Goal: Find contact information: Obtain details needed to contact an individual or organization

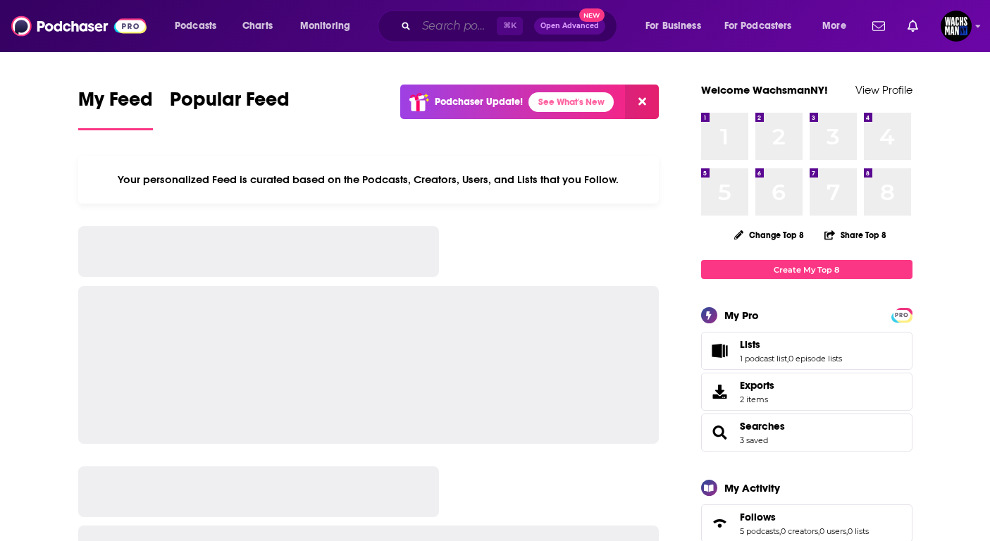
click at [436, 26] on input "Search podcasts, credits, & more..." at bounding box center [457, 26] width 80 height 23
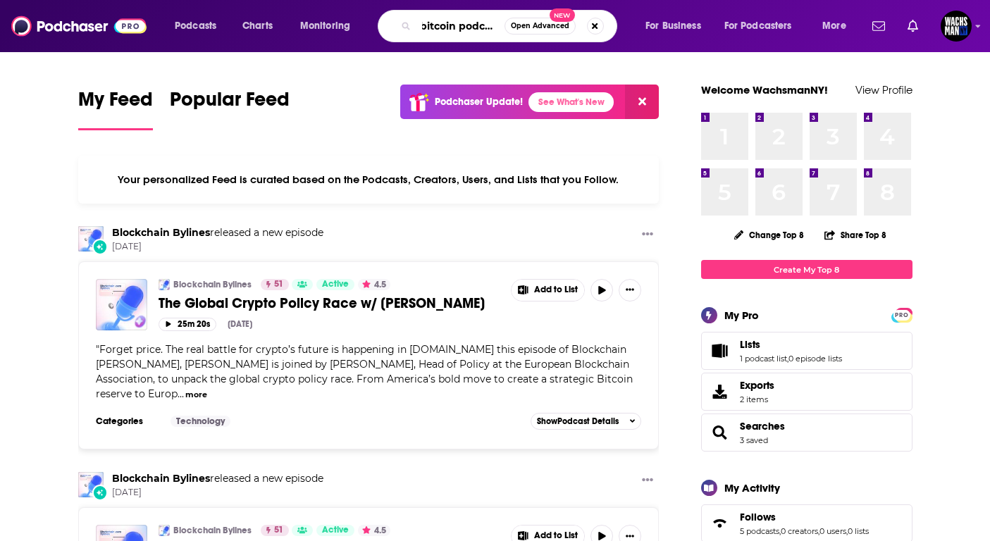
type input "bitcoin podcasts"
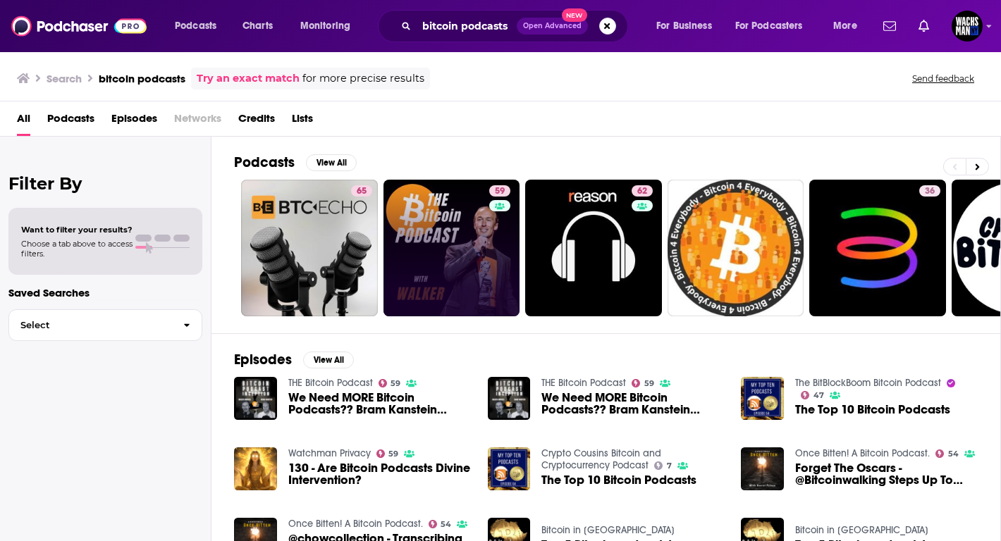
click at [424, 235] on link "59" at bounding box center [452, 248] width 137 height 137
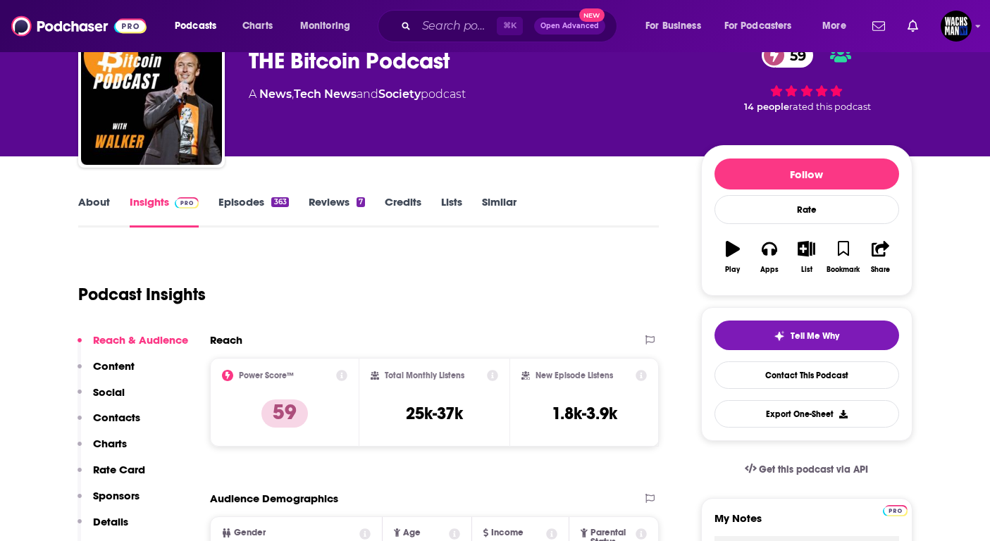
scroll to position [73, 0]
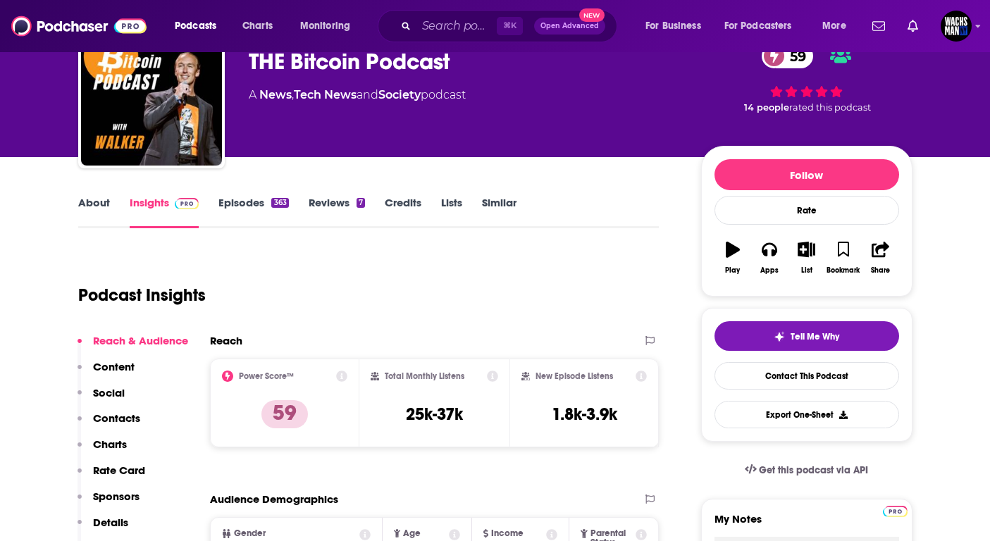
click at [84, 199] on link "About" at bounding box center [94, 212] width 32 height 32
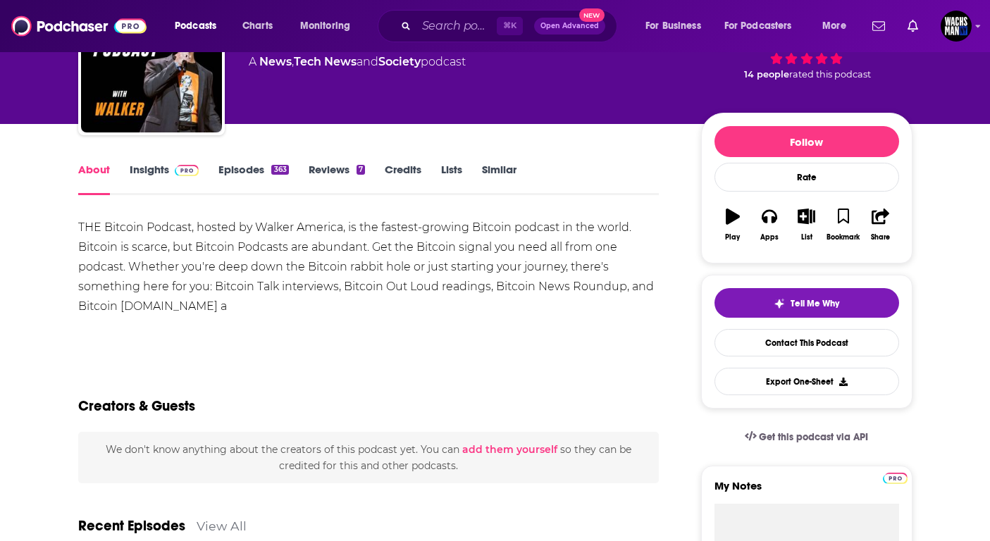
scroll to position [227, 0]
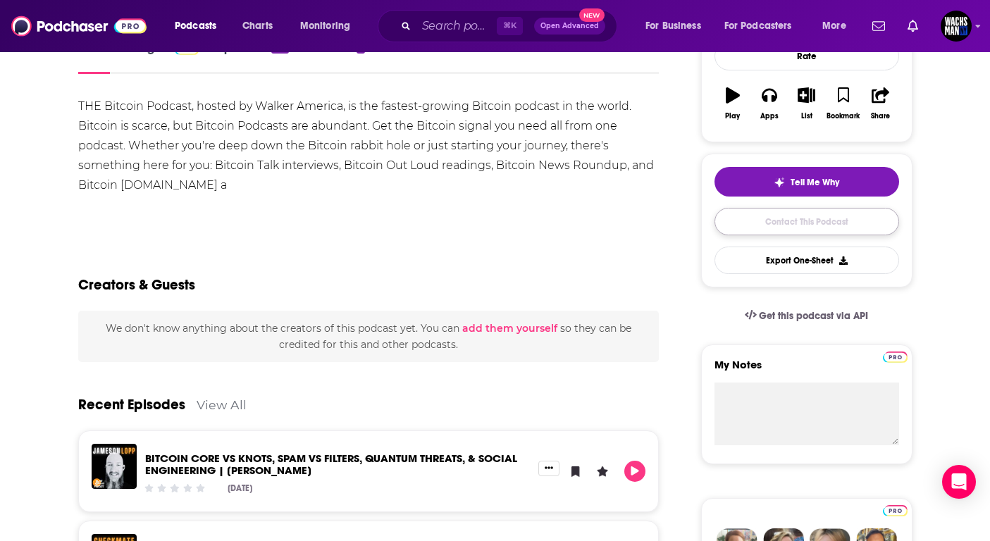
click at [785, 208] on link "Contact This Podcast" at bounding box center [807, 221] width 185 height 27
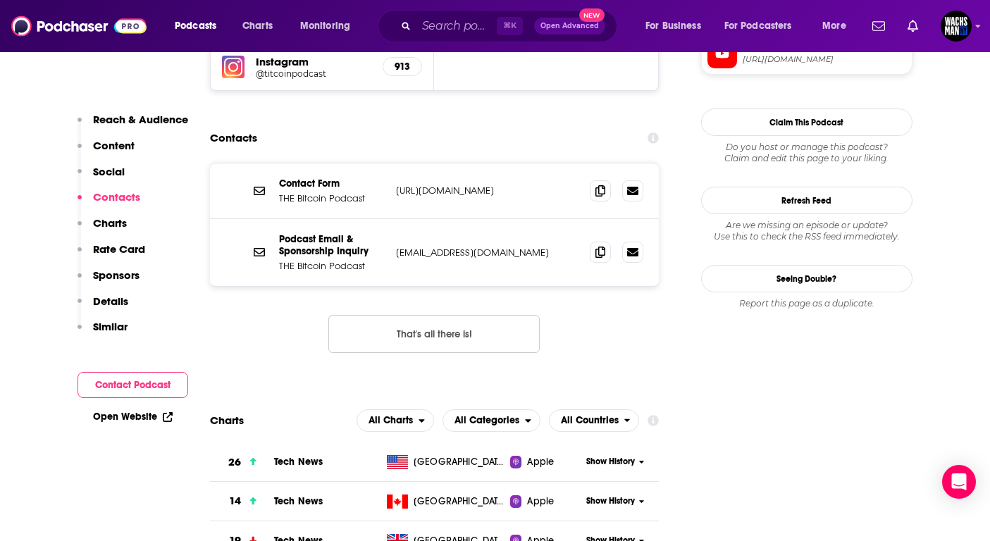
scroll to position [1107, 0]
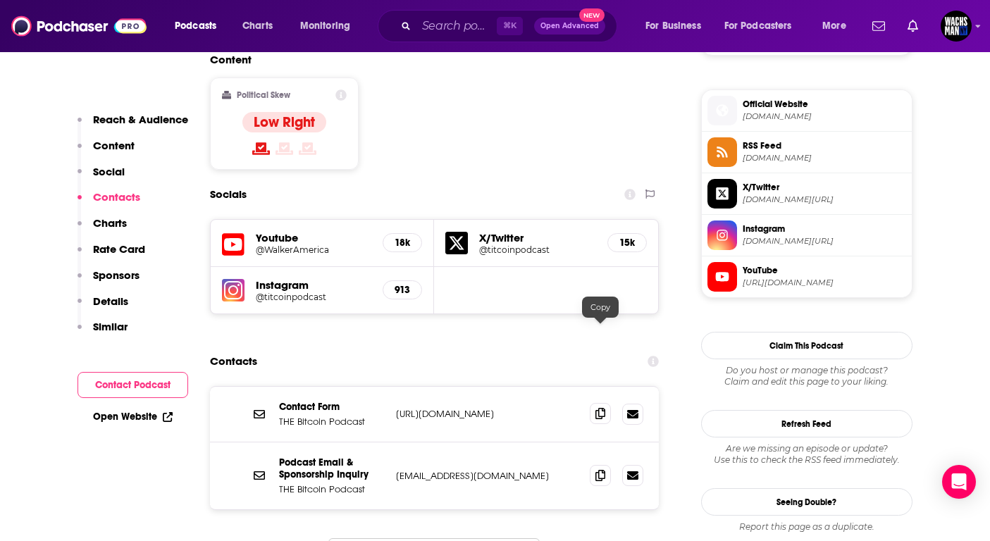
click at [600, 408] on icon at bounding box center [601, 413] width 10 height 11
drag, startPoint x: 545, startPoint y: 334, endPoint x: 394, endPoint y: 333, distance: 150.9
click at [394, 387] on div "Contact Form THE Bitcoin Podcast [URL][DOMAIN_NAME] [URL][DOMAIN_NAME]" at bounding box center [435, 415] width 450 height 56
copy p "[URL][DOMAIN_NAME]"
drag, startPoint x: 542, startPoint y: 395, endPoint x: 390, endPoint y: 399, distance: 152.3
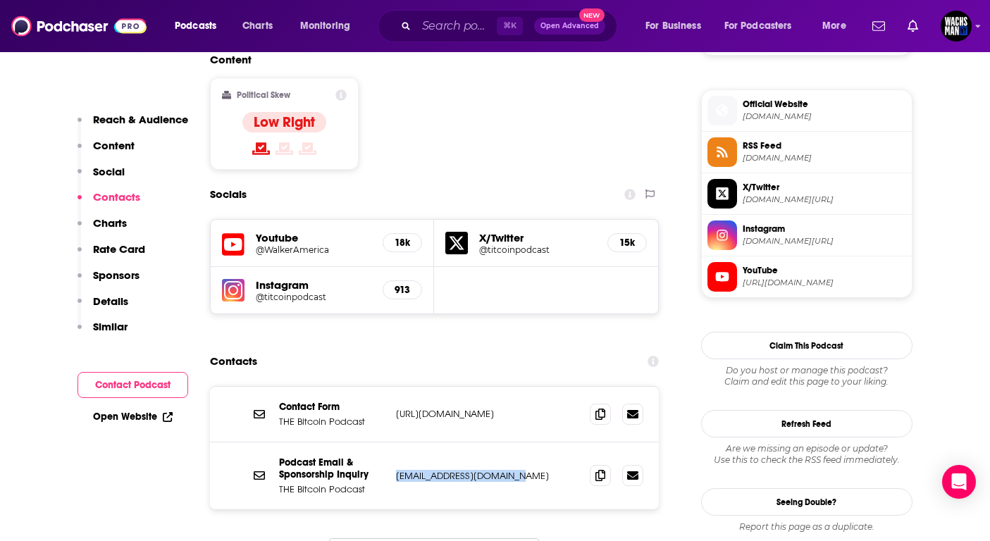
click at [390, 443] on div "Podcast Email & Sponsorship Inquiry THE Bitcoin Podcast [EMAIL_ADDRESS][DOMAIN_…" at bounding box center [435, 476] width 450 height 67
copy p "[EMAIL_ADDRESS][DOMAIN_NAME]"
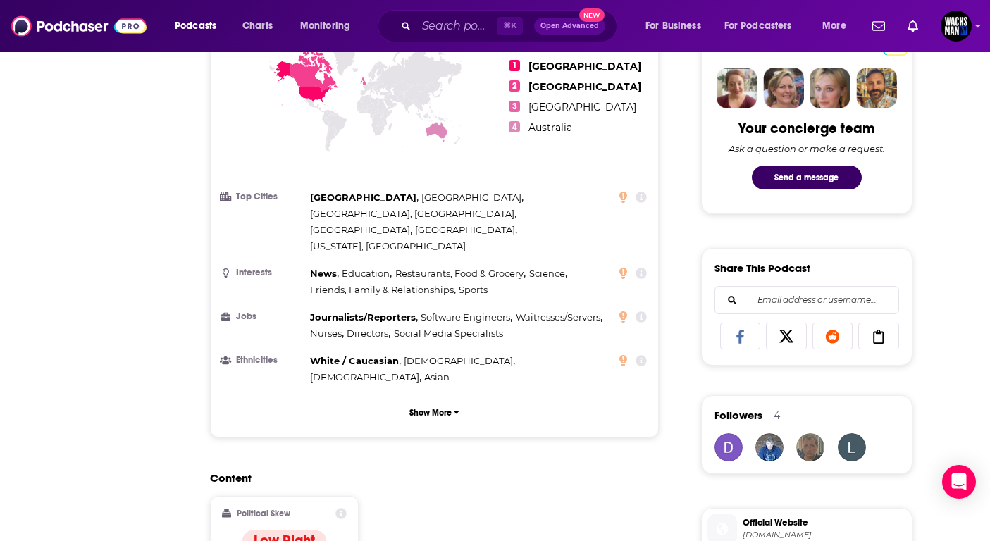
scroll to position [0, 0]
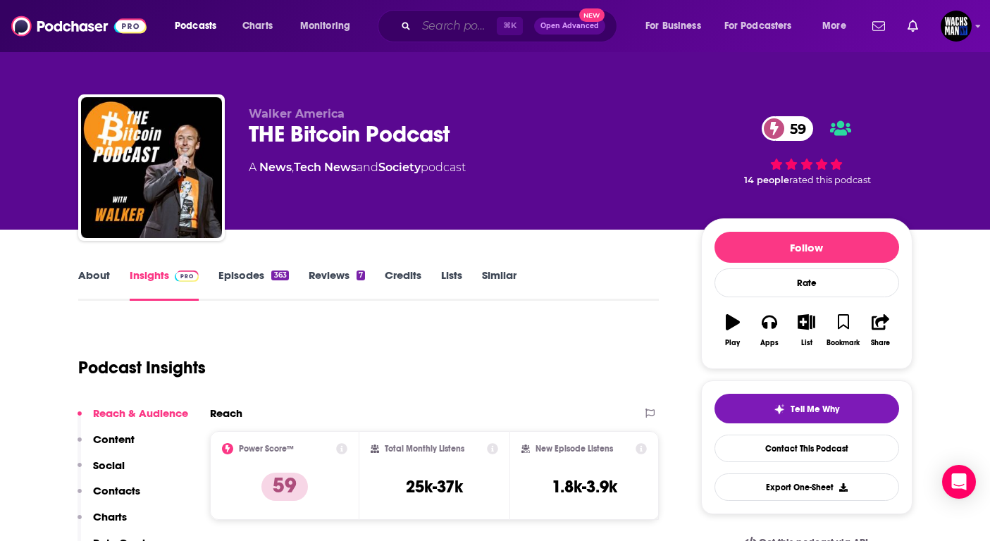
click at [467, 30] on input "Search podcasts, credits, & more..." at bounding box center [457, 26] width 80 height 23
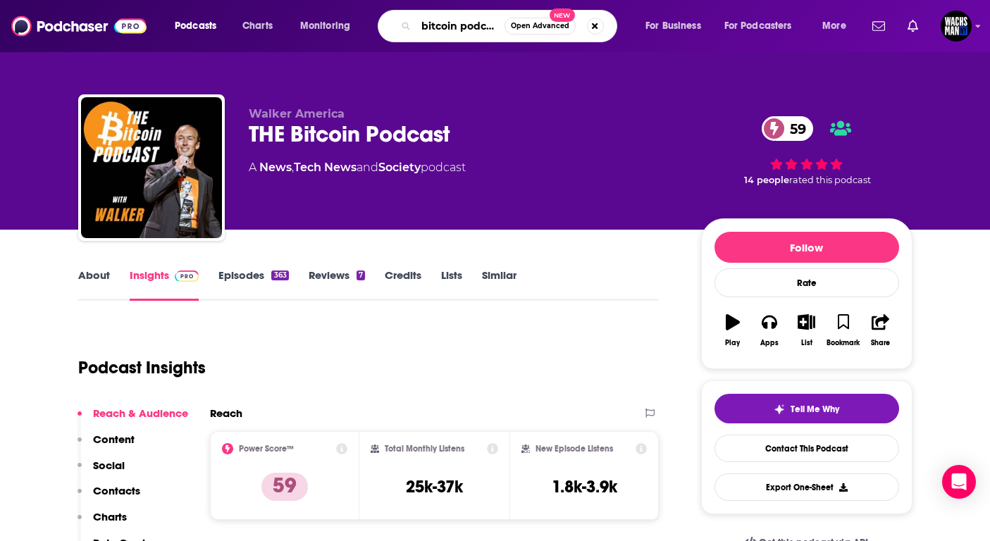
type input "bitcoin podcsats"
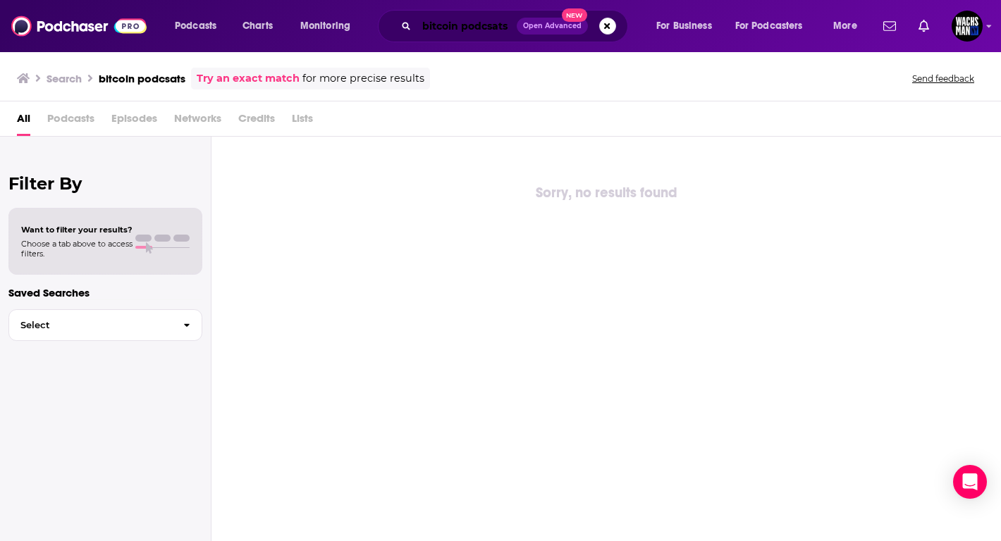
click at [468, 22] on input "bitcoin podcsats" at bounding box center [467, 26] width 100 height 23
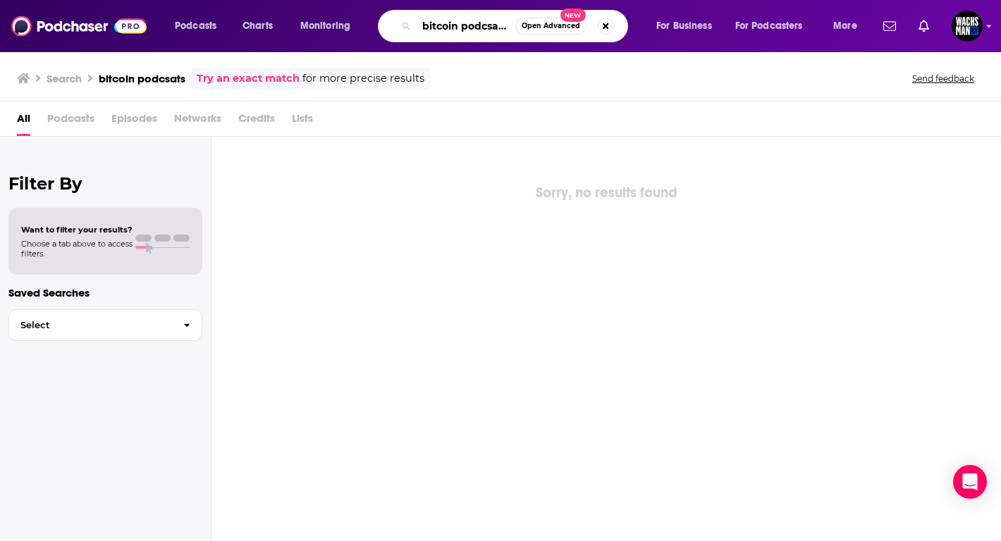
click at [468, 22] on input "bitcoin podcsats" at bounding box center [466, 26] width 99 height 23
type input "bitcoin podcasts"
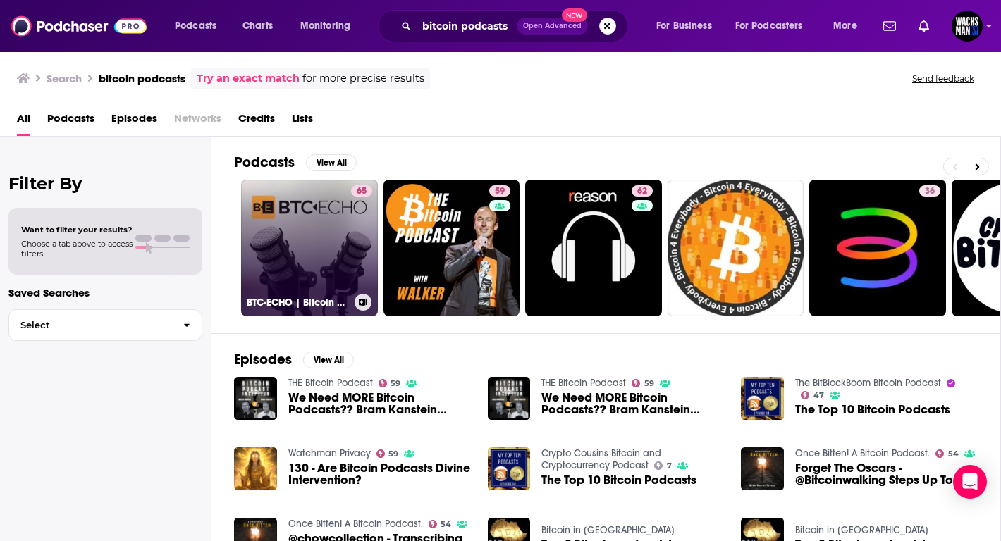
click at [288, 265] on link "65 BTC-ECHO | Bitcoin & Krypto Podcasts" at bounding box center [309, 248] width 137 height 137
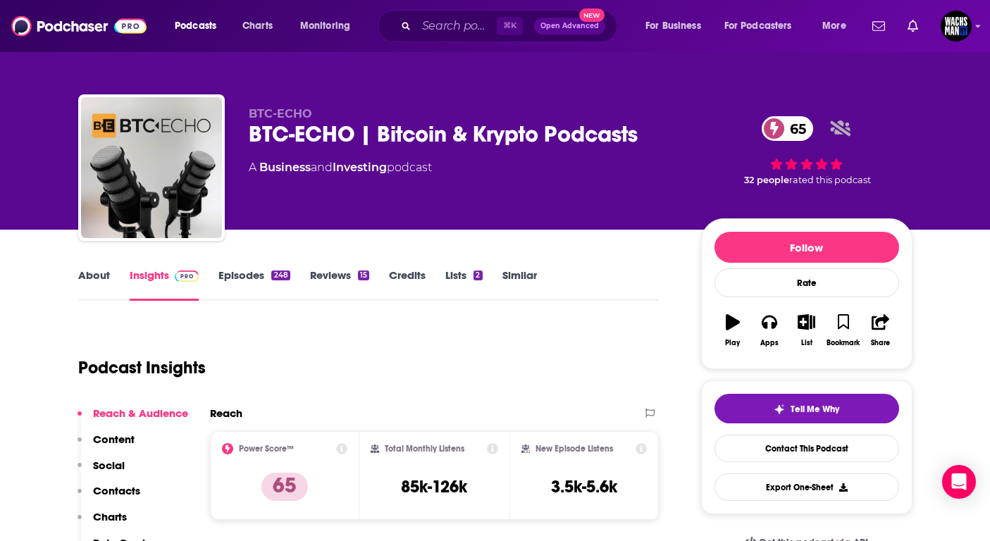
click at [270, 272] on link "Episodes 248" at bounding box center [254, 285] width 71 height 32
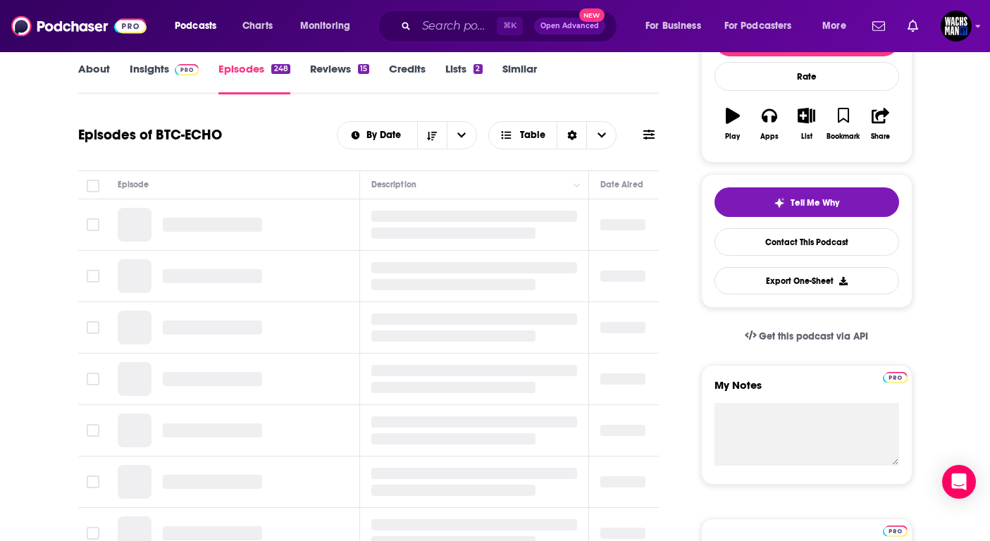
scroll to position [252, 0]
